Goal: Navigation & Orientation: Find specific page/section

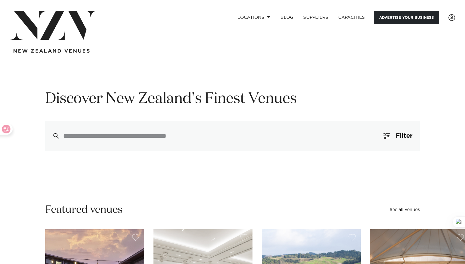
click at [396, 18] on link "Advertise your business" at bounding box center [406, 17] width 65 height 13
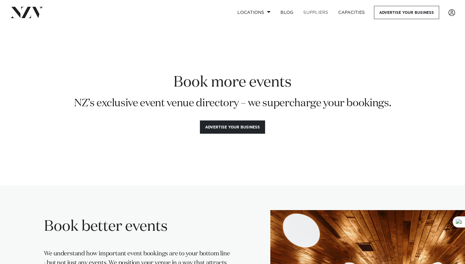
click at [321, 14] on link "SUPPLIERS" at bounding box center [315, 12] width 35 height 13
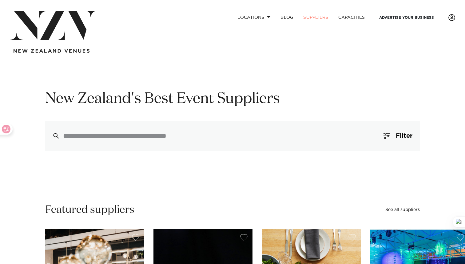
click at [449, 19] on span at bounding box center [451, 17] width 7 height 7
